Goal: Complete application form

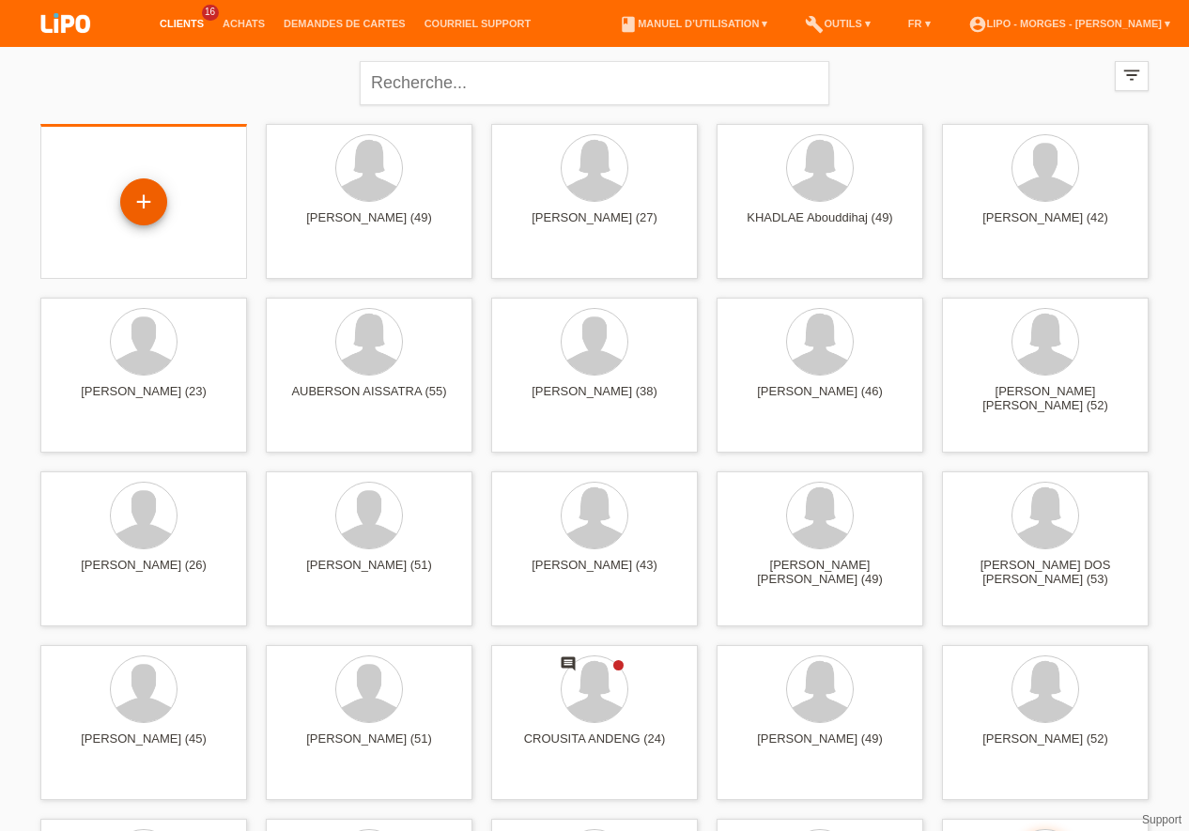
click at [136, 200] on div "+" at bounding box center [143, 201] width 47 height 47
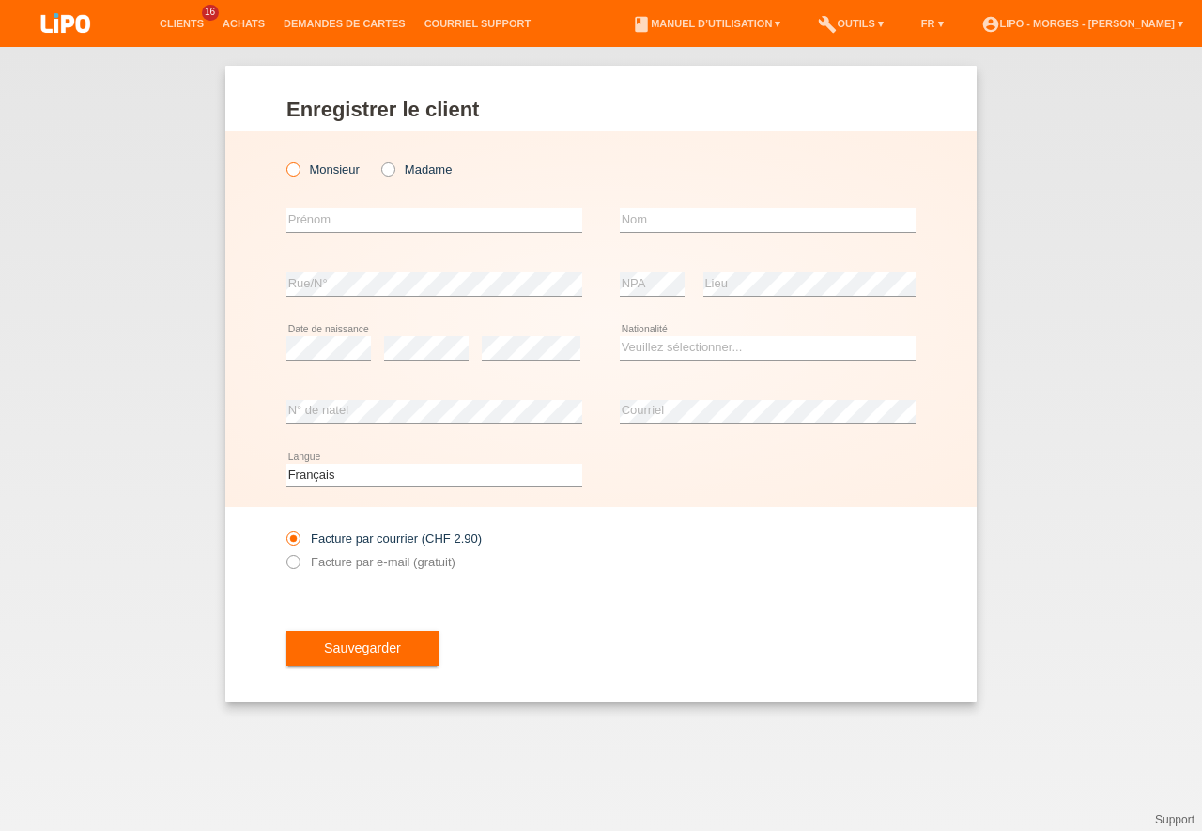
click at [284, 160] on icon at bounding box center [284, 160] width 0 height 0
click at [297, 166] on input "Monsieur" at bounding box center [292, 168] width 12 height 12
radio input "true"
click at [334, 222] on input "text" at bounding box center [434, 219] width 296 height 23
click at [284, 552] on icon at bounding box center [284, 552] width 0 height 0
